Goal: Task Accomplishment & Management: Use online tool/utility

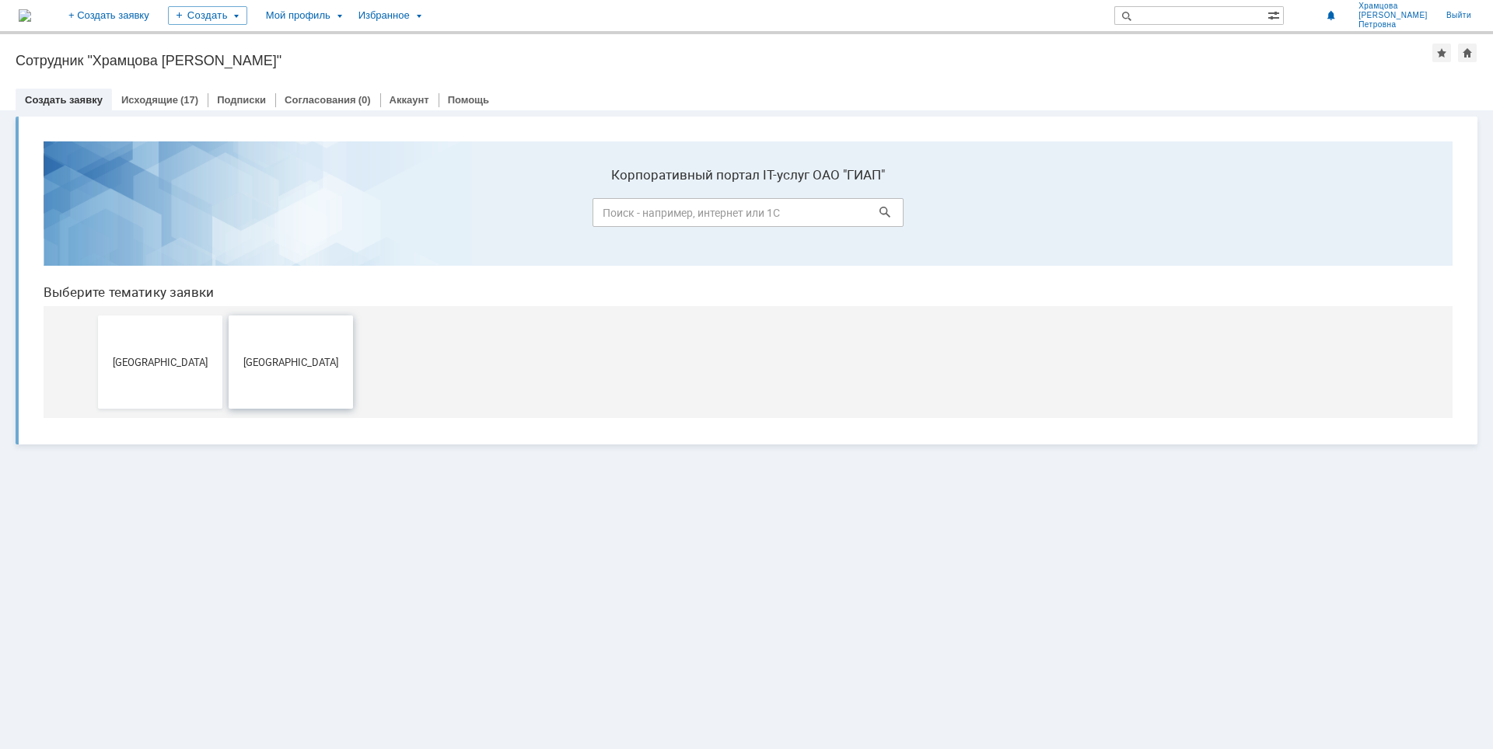
click at [310, 365] on span "Москва" at bounding box center [290, 362] width 115 height 12
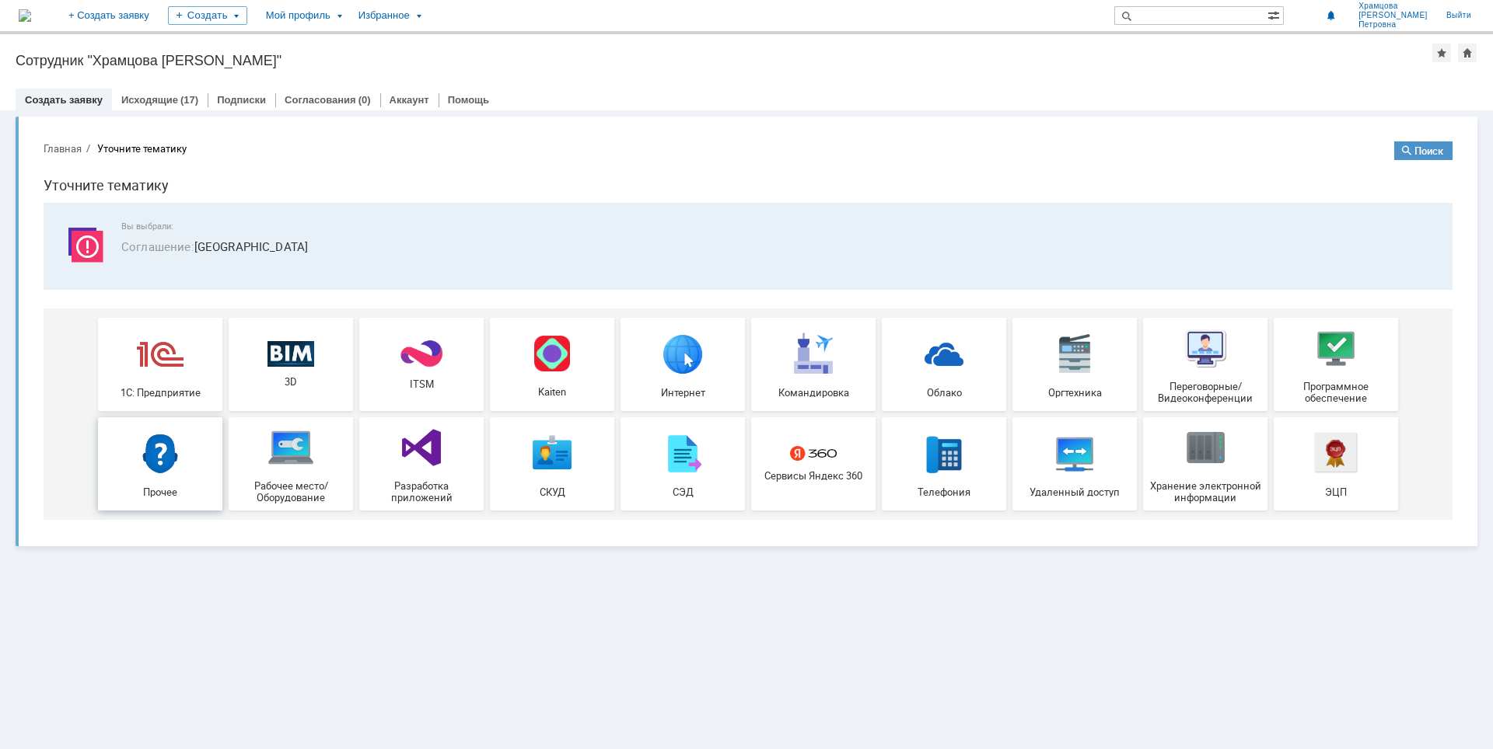
click at [189, 443] on div "Прочее" at bounding box center [160, 464] width 115 height 68
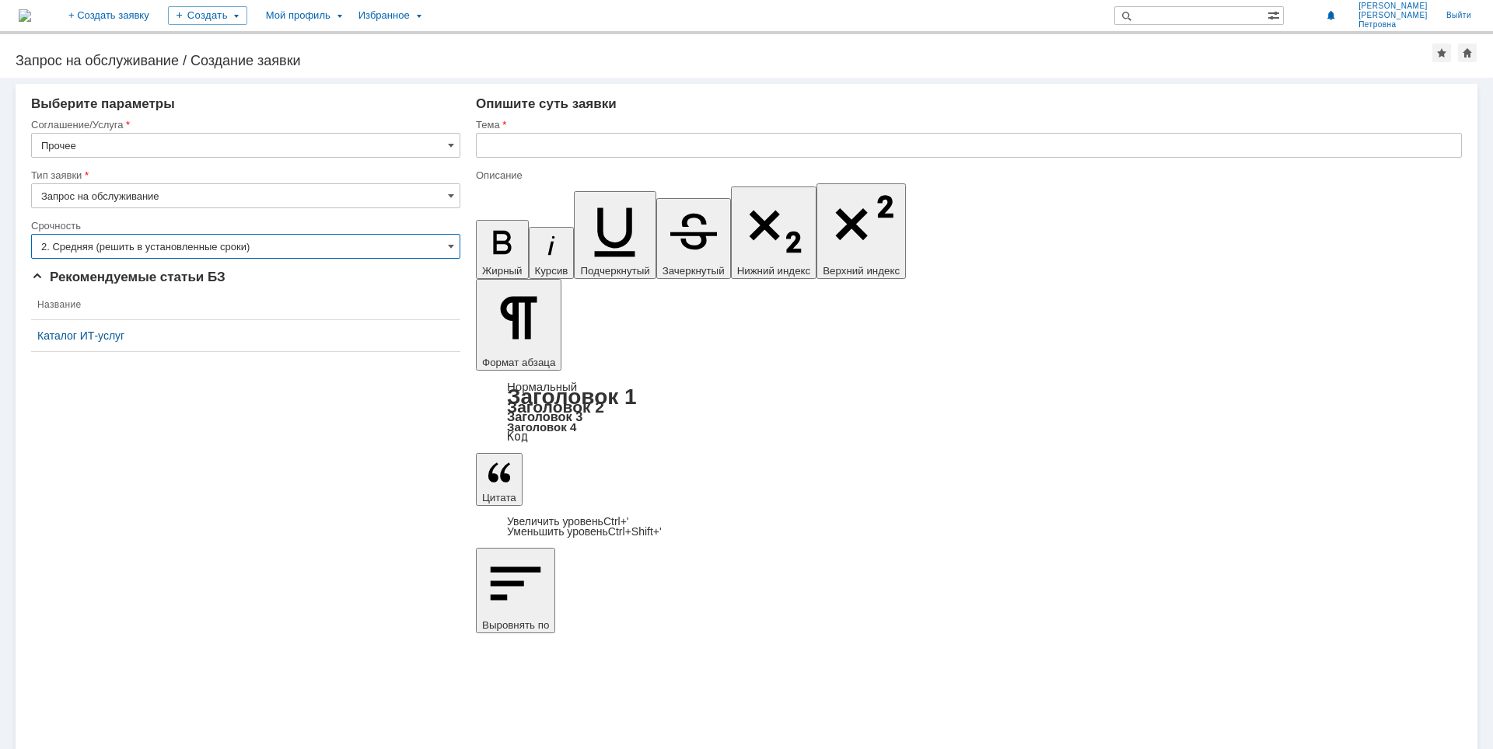
click at [290, 243] on input "2. Средняя (решить в установленные сроки)" at bounding box center [245, 246] width 429 height 25
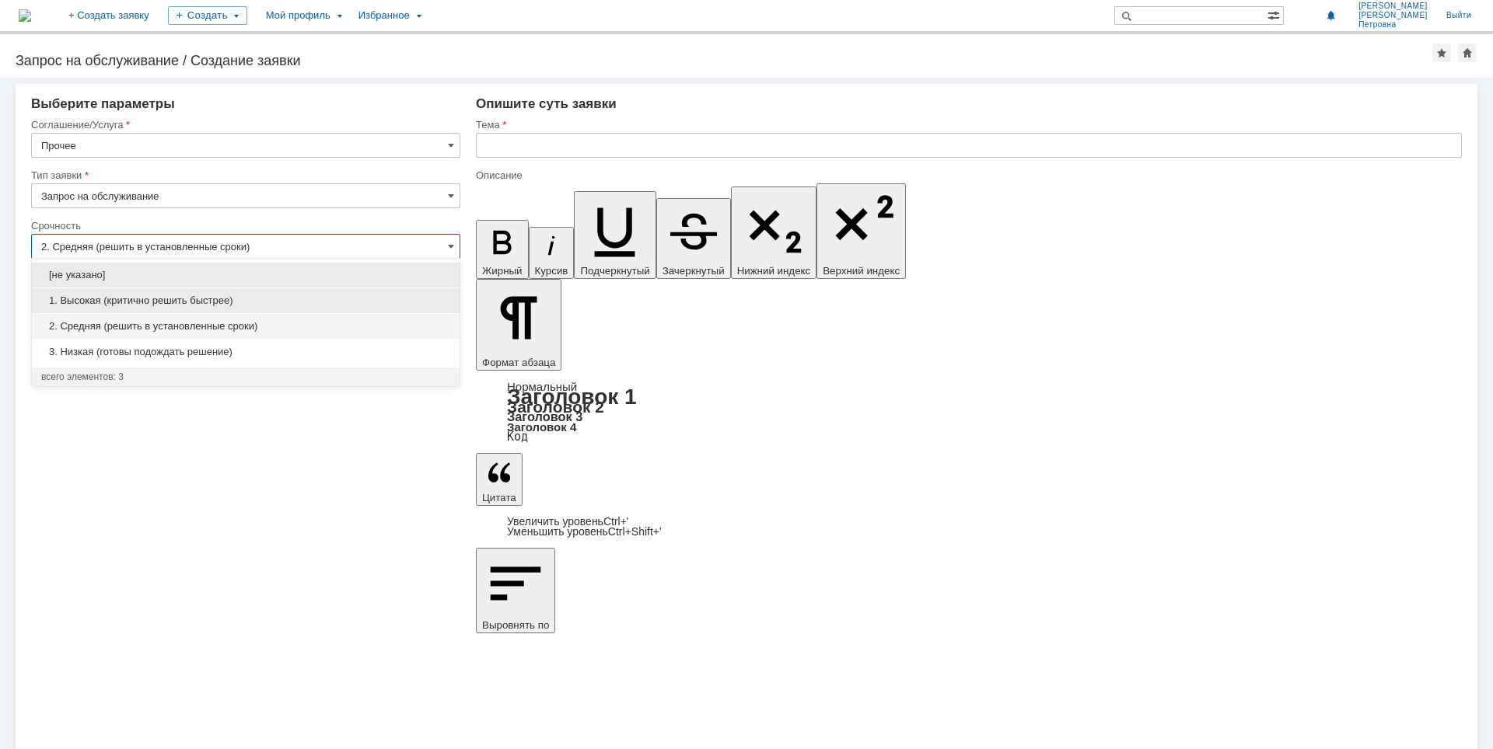
click at [283, 295] on span "1. Высокая (критично решить быстрее)" at bounding box center [245, 301] width 409 height 12
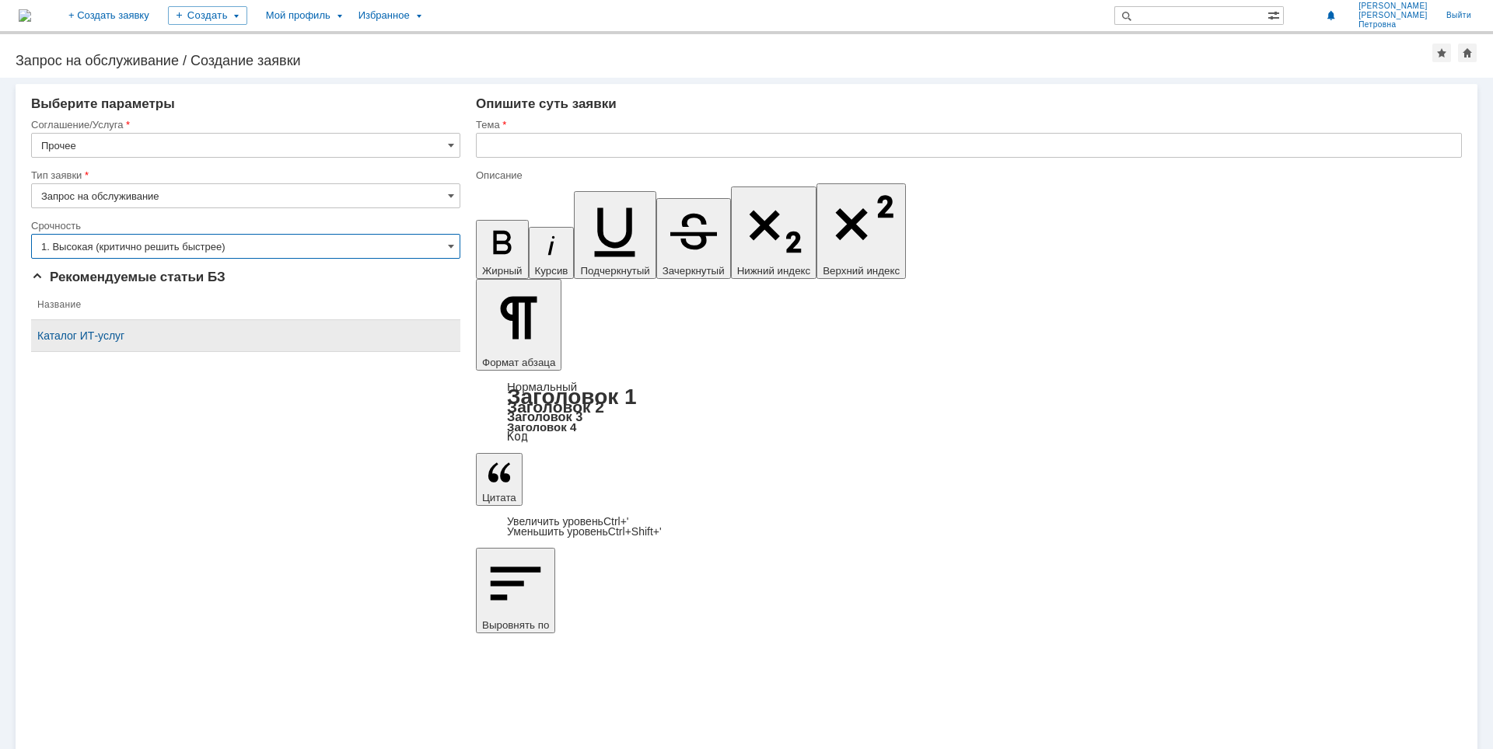
type input "1. Высокая (критично решить быстрее)"
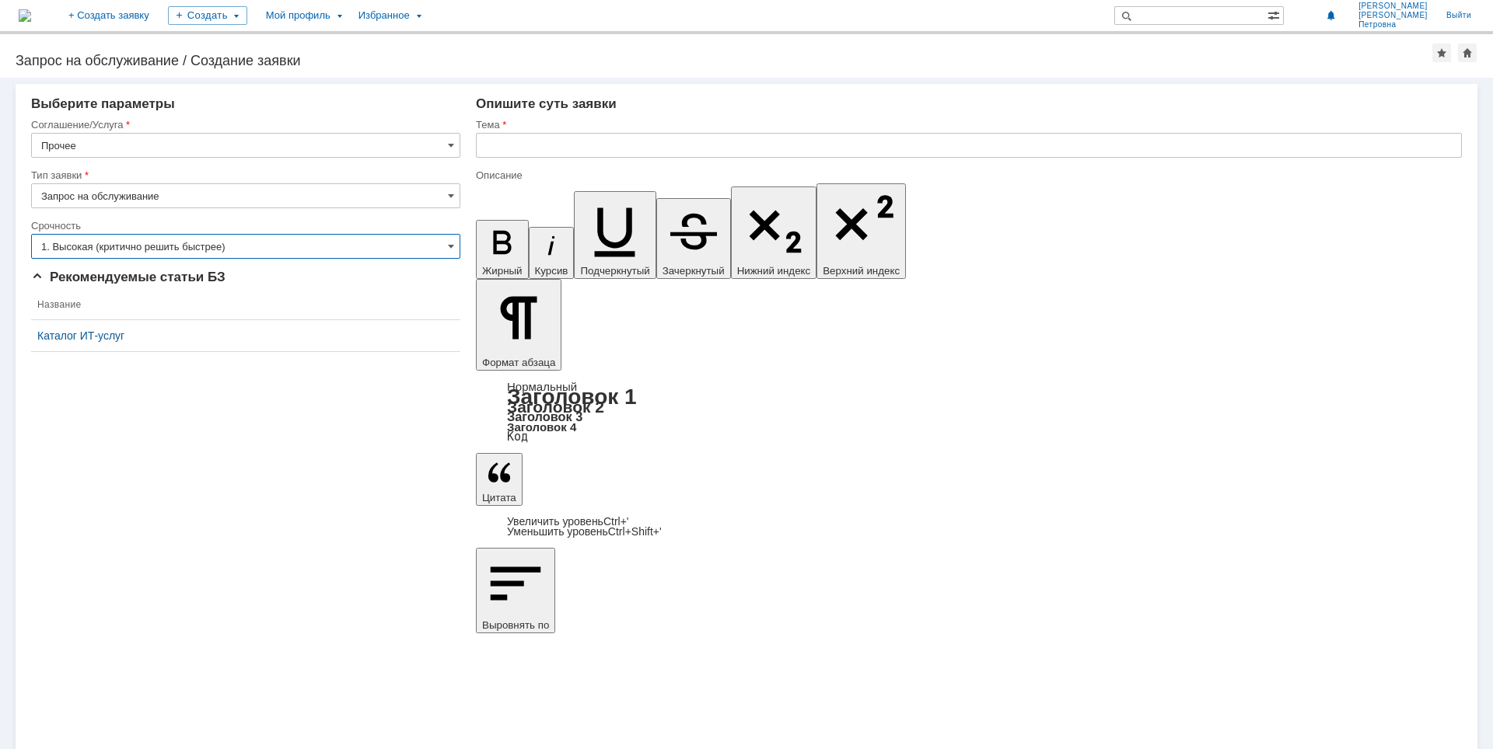
click at [634, 145] on input "text" at bounding box center [969, 145] width 986 height 25
click at [606, 153] on input "text" at bounding box center [969, 145] width 986 height 25
type input "Доступ к папке"
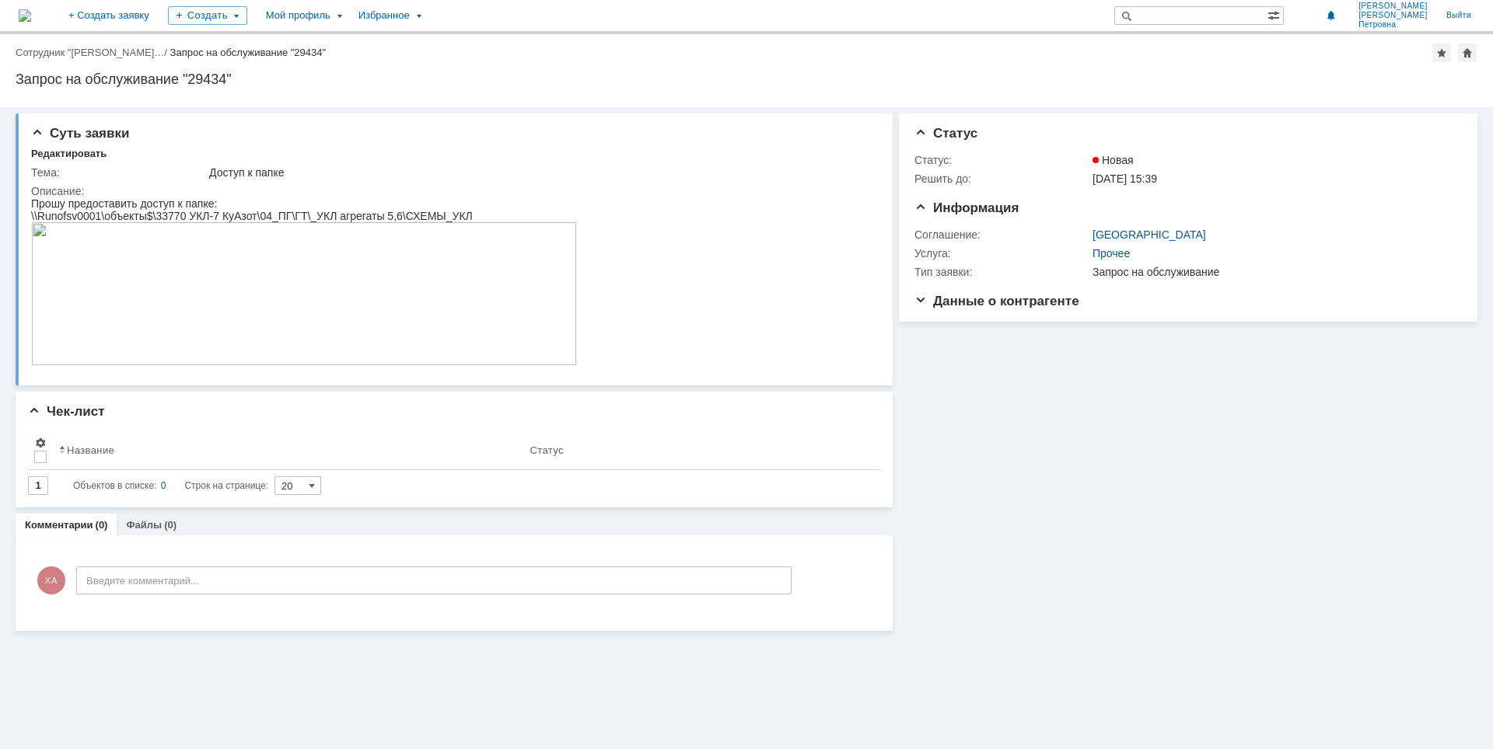
drag, startPoint x: 1260, startPoint y: 491, endPoint x: 1247, endPoint y: 491, distance: 13.2
click at [1260, 491] on div "Информация Статус Статус: Новая Решить до: [DATE] 15:39 Информация Соглашение: …" at bounding box center [1185, 369] width 585 height 524
click at [93, 157] on div "Редактировать" at bounding box center [68, 154] width 75 height 12
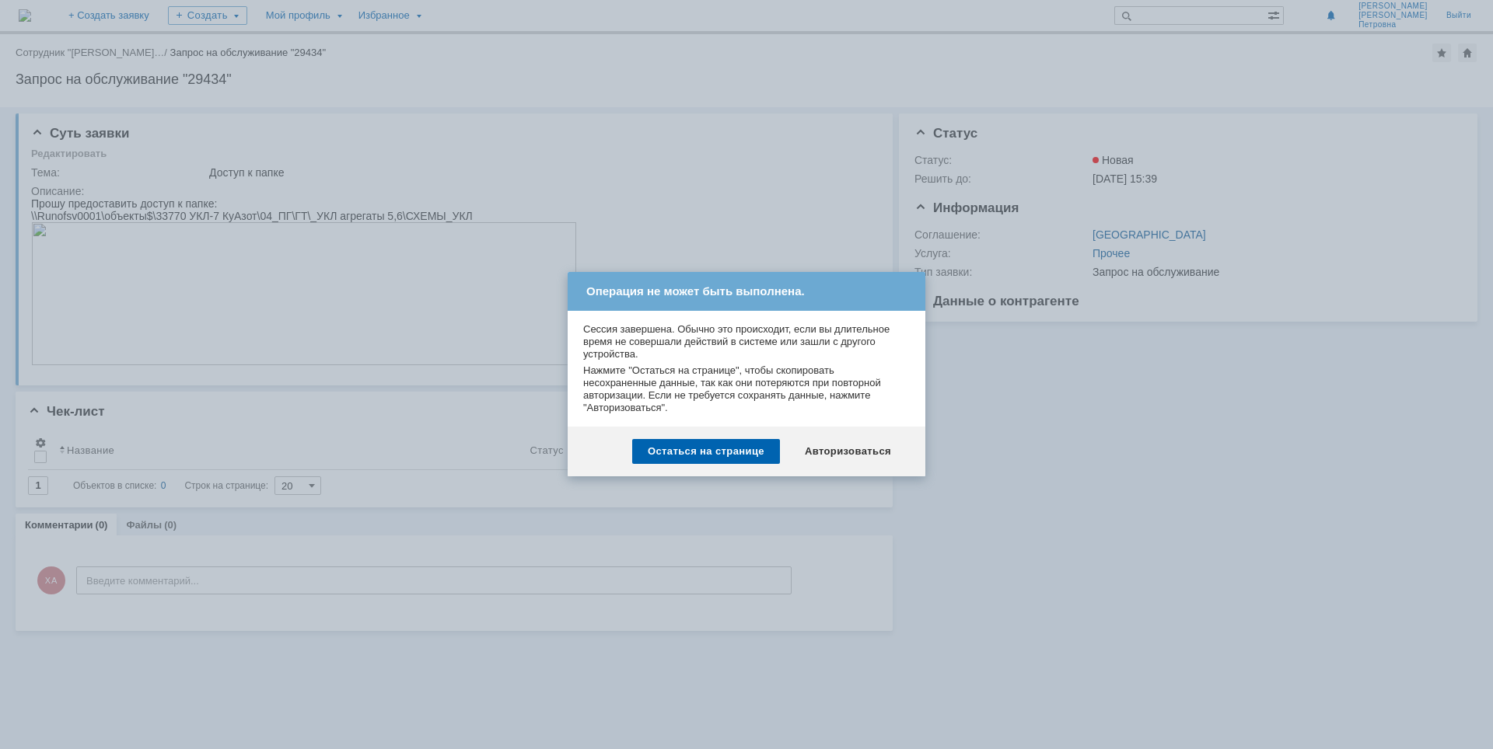
drag, startPoint x: 1024, startPoint y: 477, endPoint x: 1025, endPoint y: 469, distance: 7.8
click at [1028, 476] on div at bounding box center [746, 374] width 1493 height 749
drag, startPoint x: 1053, startPoint y: 466, endPoint x: 966, endPoint y: 466, distance: 86.3
click at [1055, 462] on div at bounding box center [746, 374] width 1493 height 749
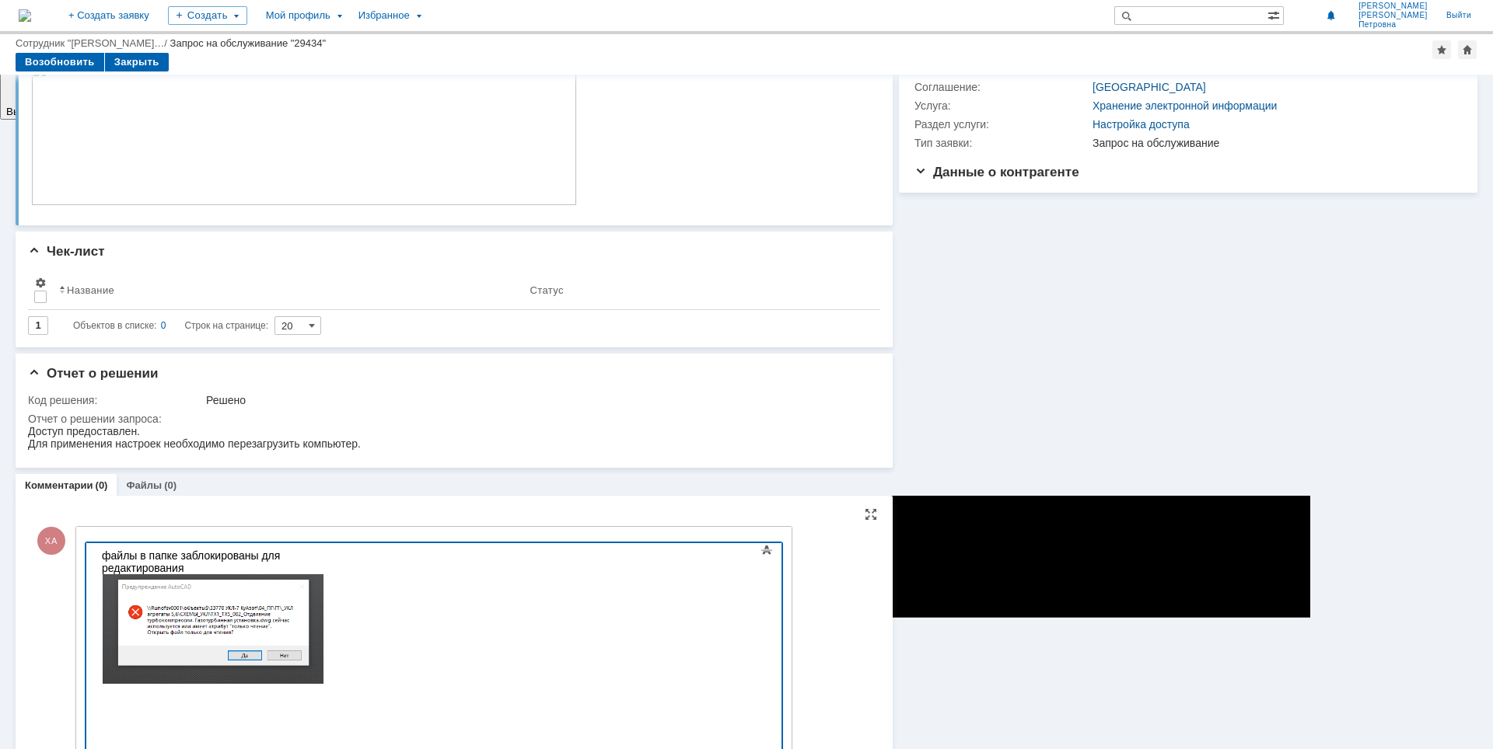
scroll to position [194, 0]
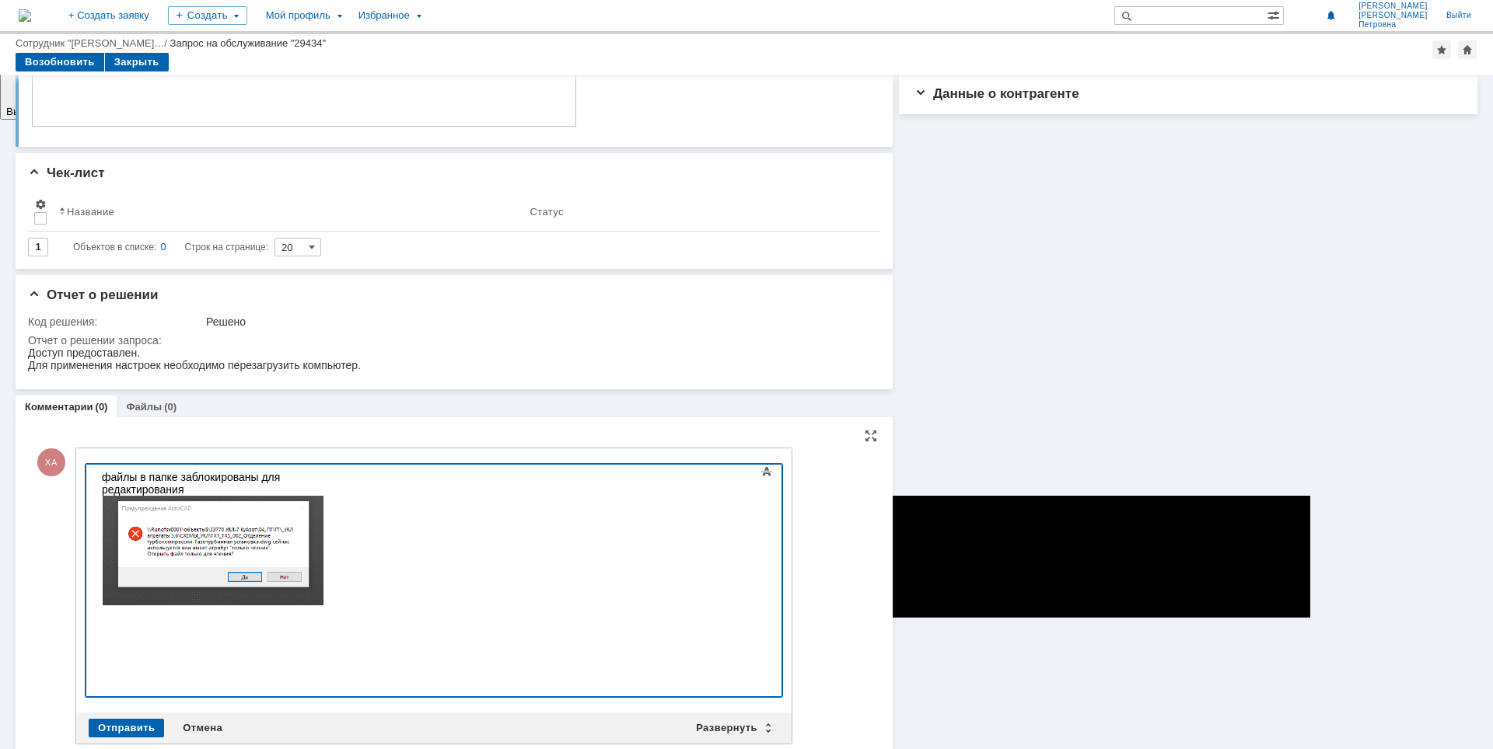
drag, startPoint x: 365, startPoint y: 647, endPoint x: 373, endPoint y: 660, distance: 15.7
click at [323, 608] on div "файлы в папке заблокированы для редактирования" at bounding box center [212, 539] width 221 height 137
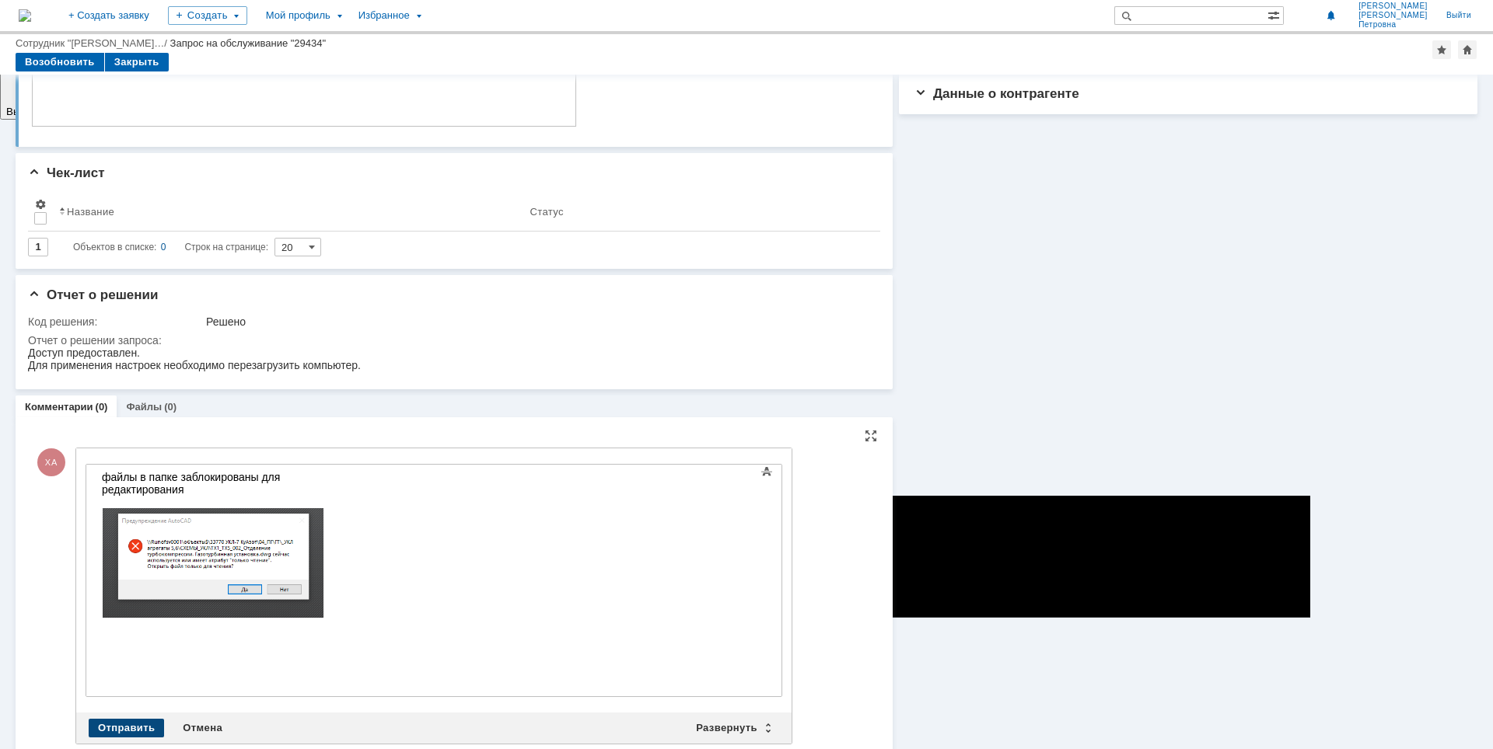
click at [133, 719] on div "Отправить" at bounding box center [126, 728] width 75 height 19
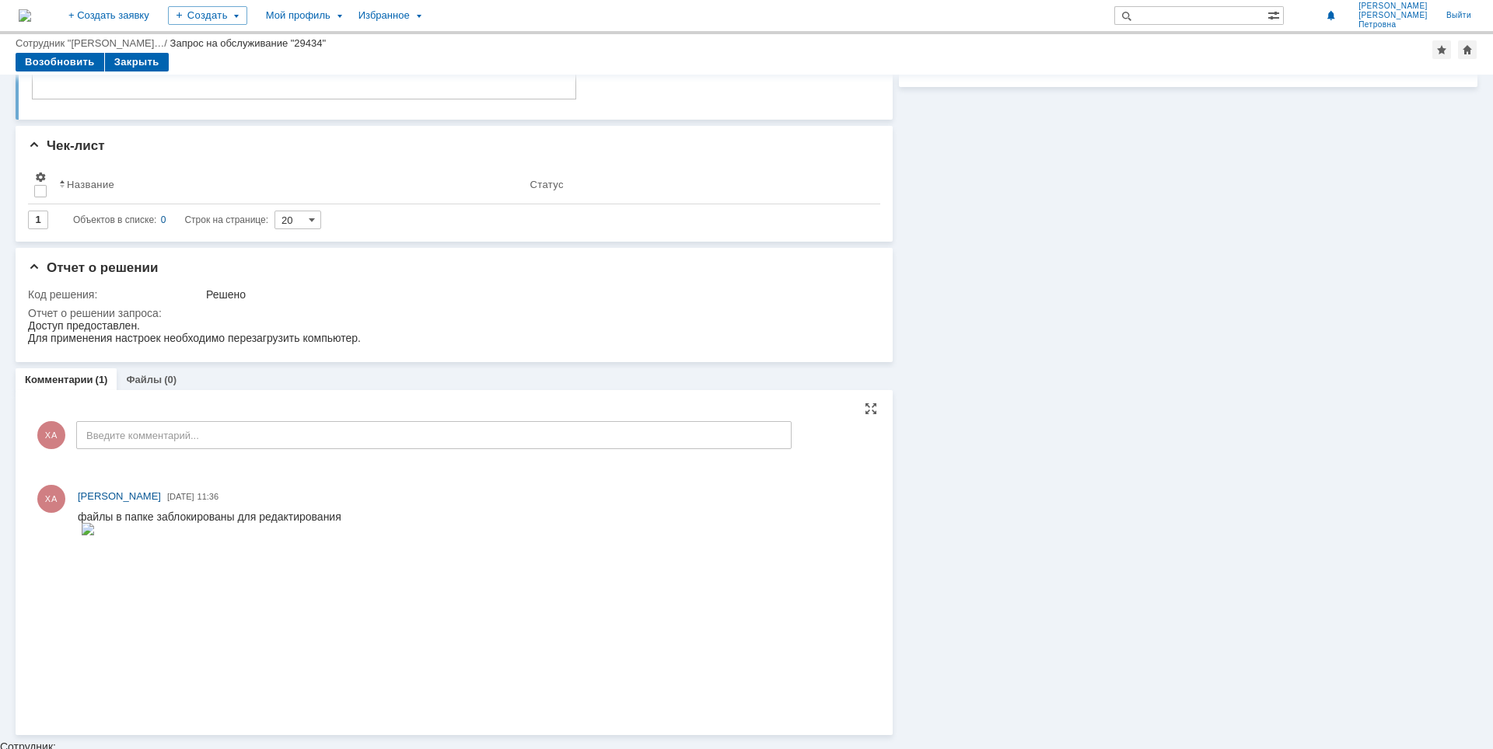
scroll to position [215, 0]
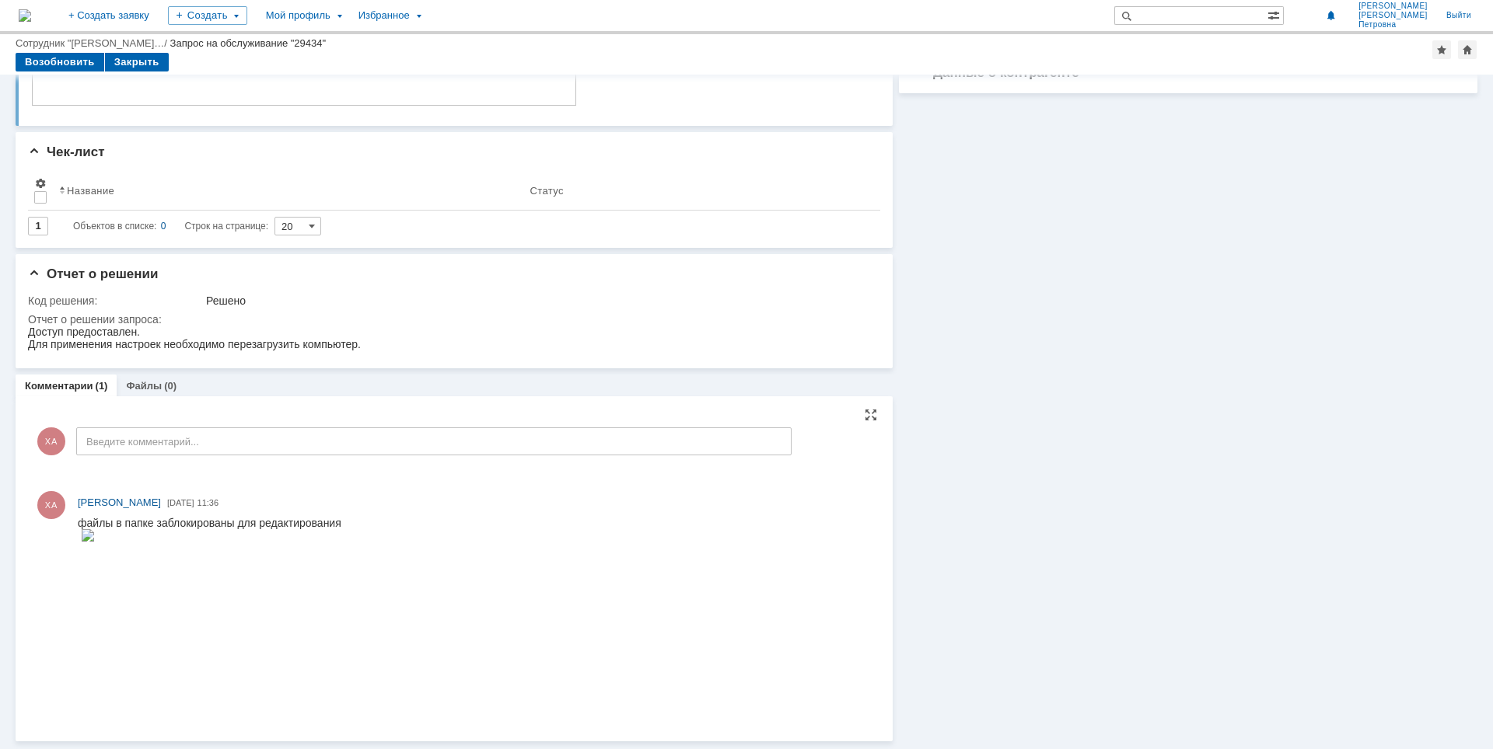
click at [47, 575] on div "ХА Храмцова Александра Петровна 15.09.2025 11:36" at bounding box center [454, 604] width 846 height 237
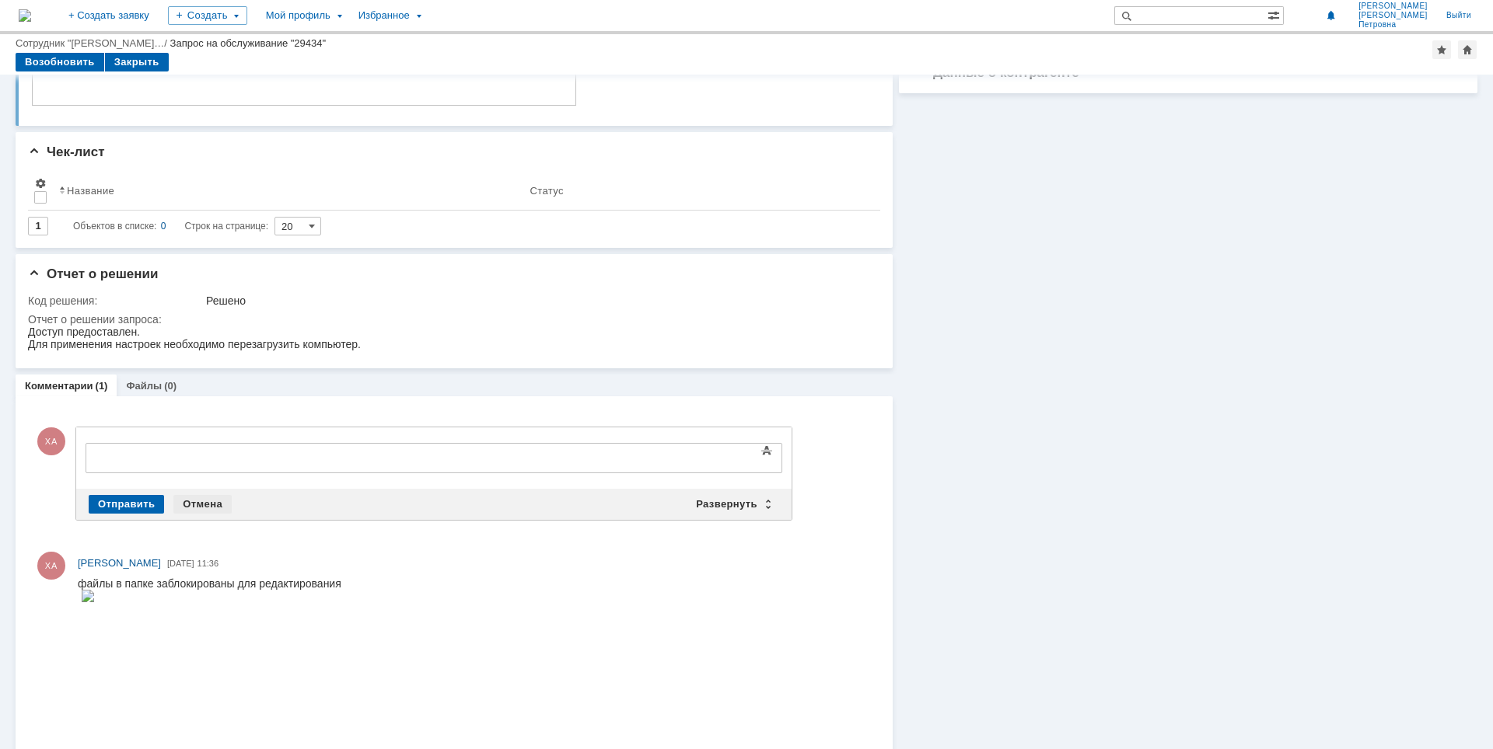
scroll to position [0, 0]
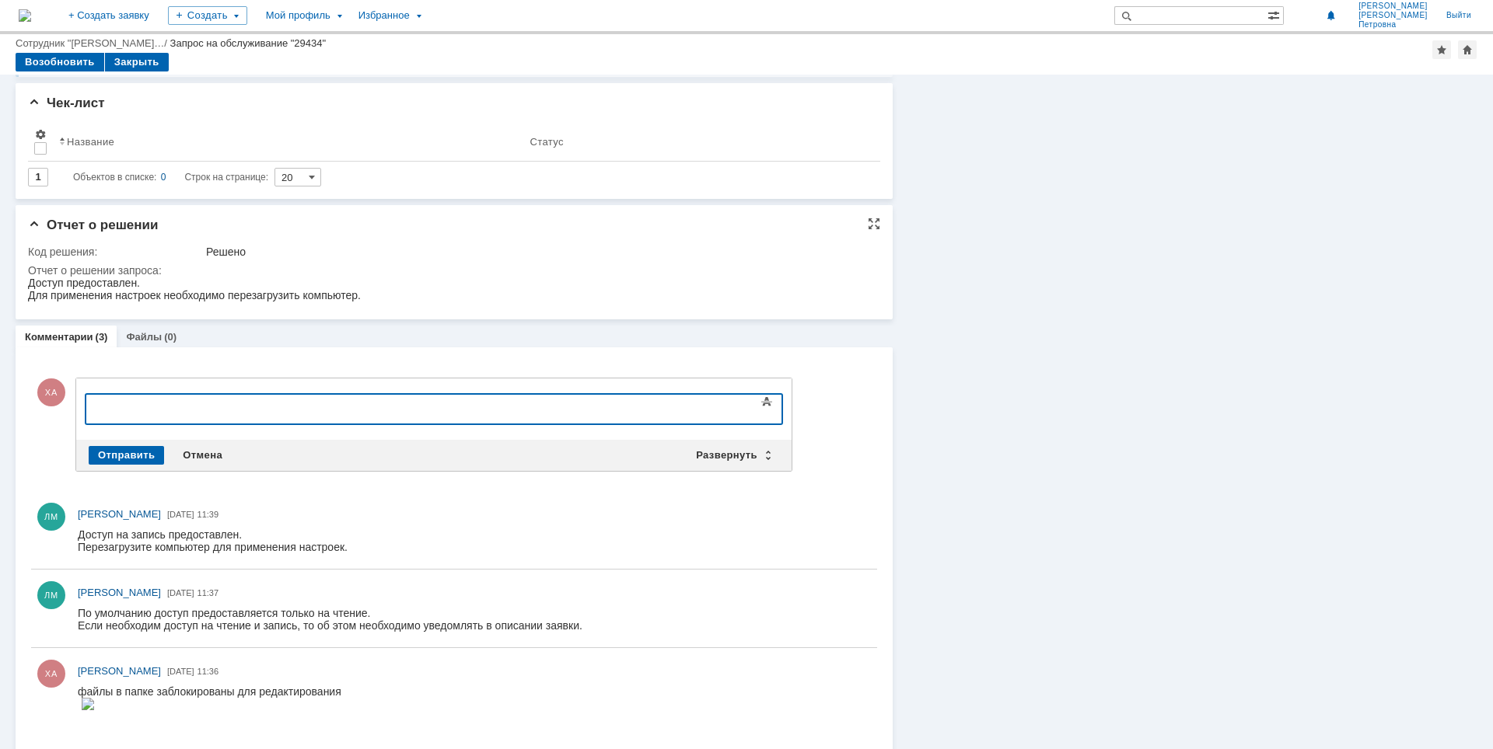
scroll to position [430, 0]
